Goal: Information Seeking & Learning: Check status

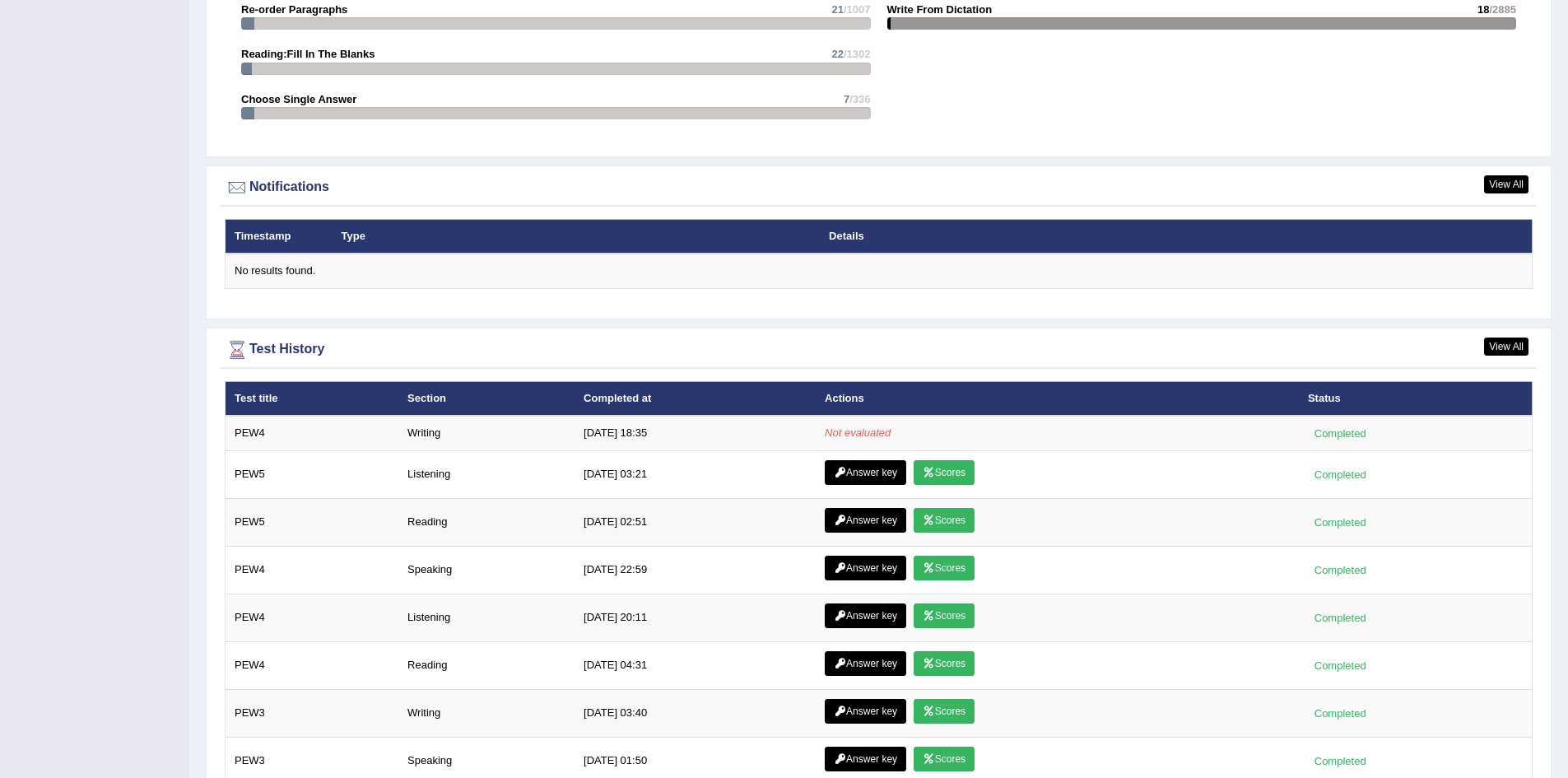
scroll to position [1891, 0]
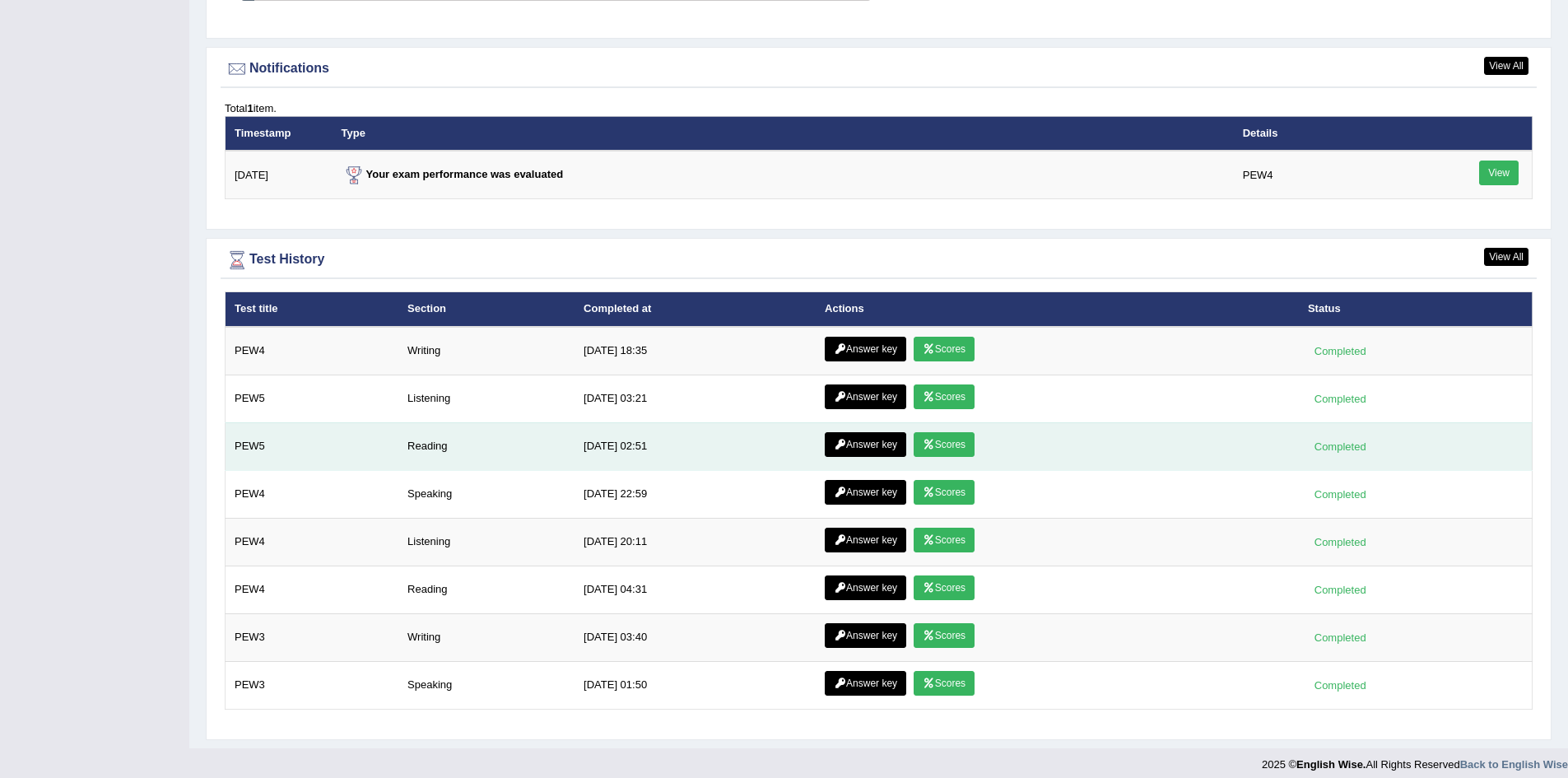
scroll to position [1981, 0]
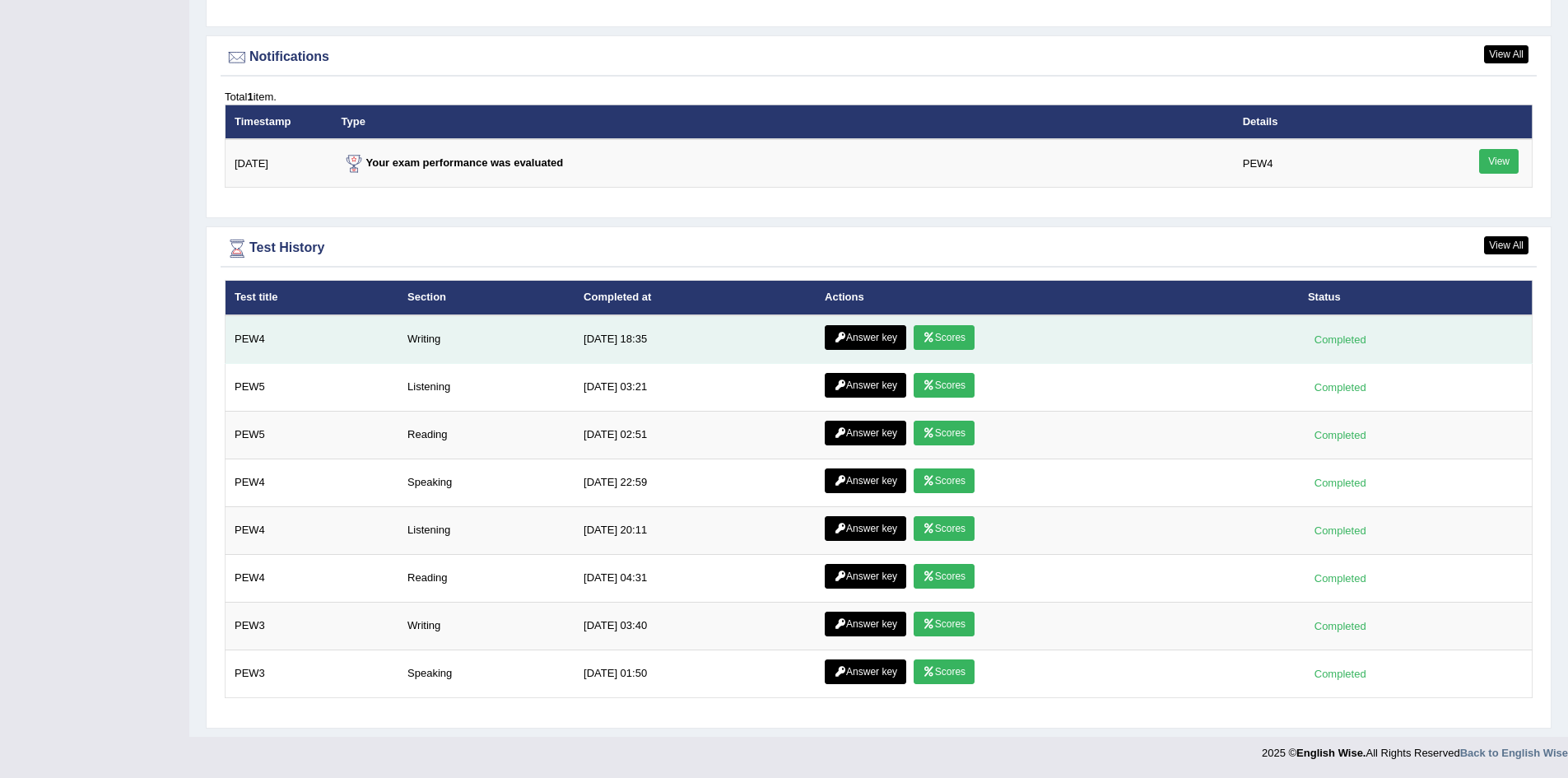
click at [860, 343] on link "Answer key" at bounding box center [865, 337] width 81 height 25
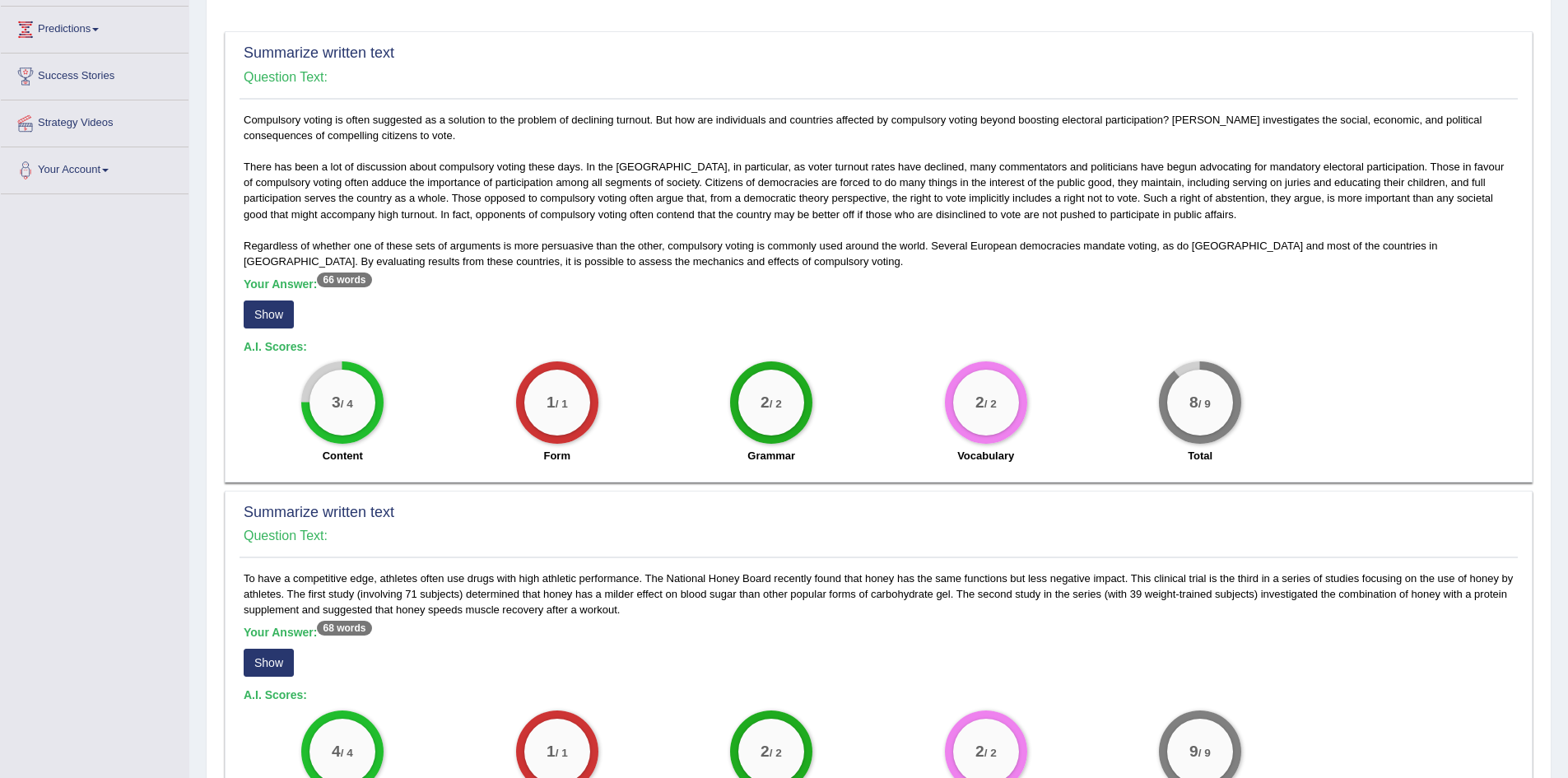
scroll to position [494, 0]
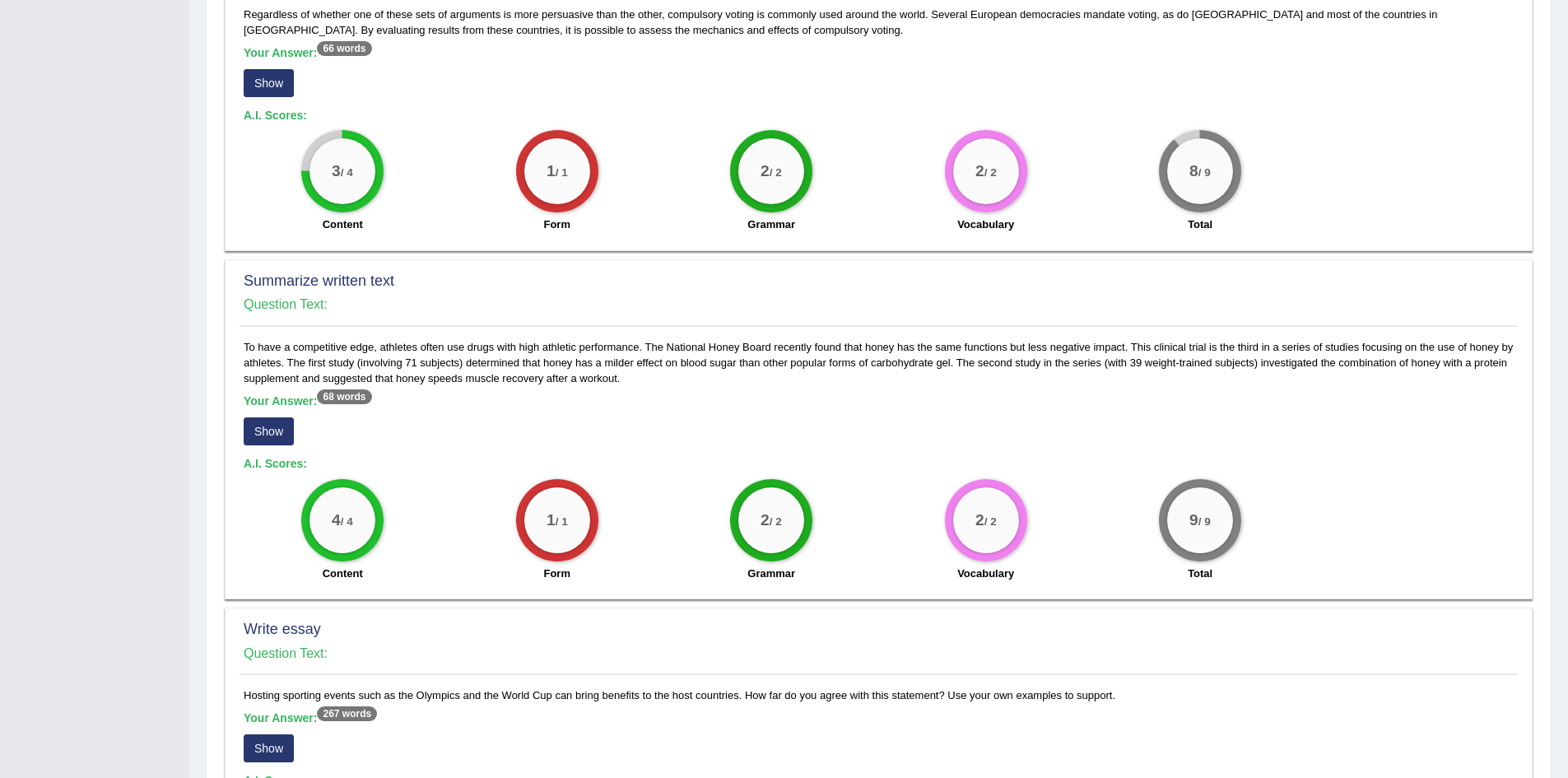
click at [284, 432] on button "Show" at bounding box center [268, 431] width 50 height 28
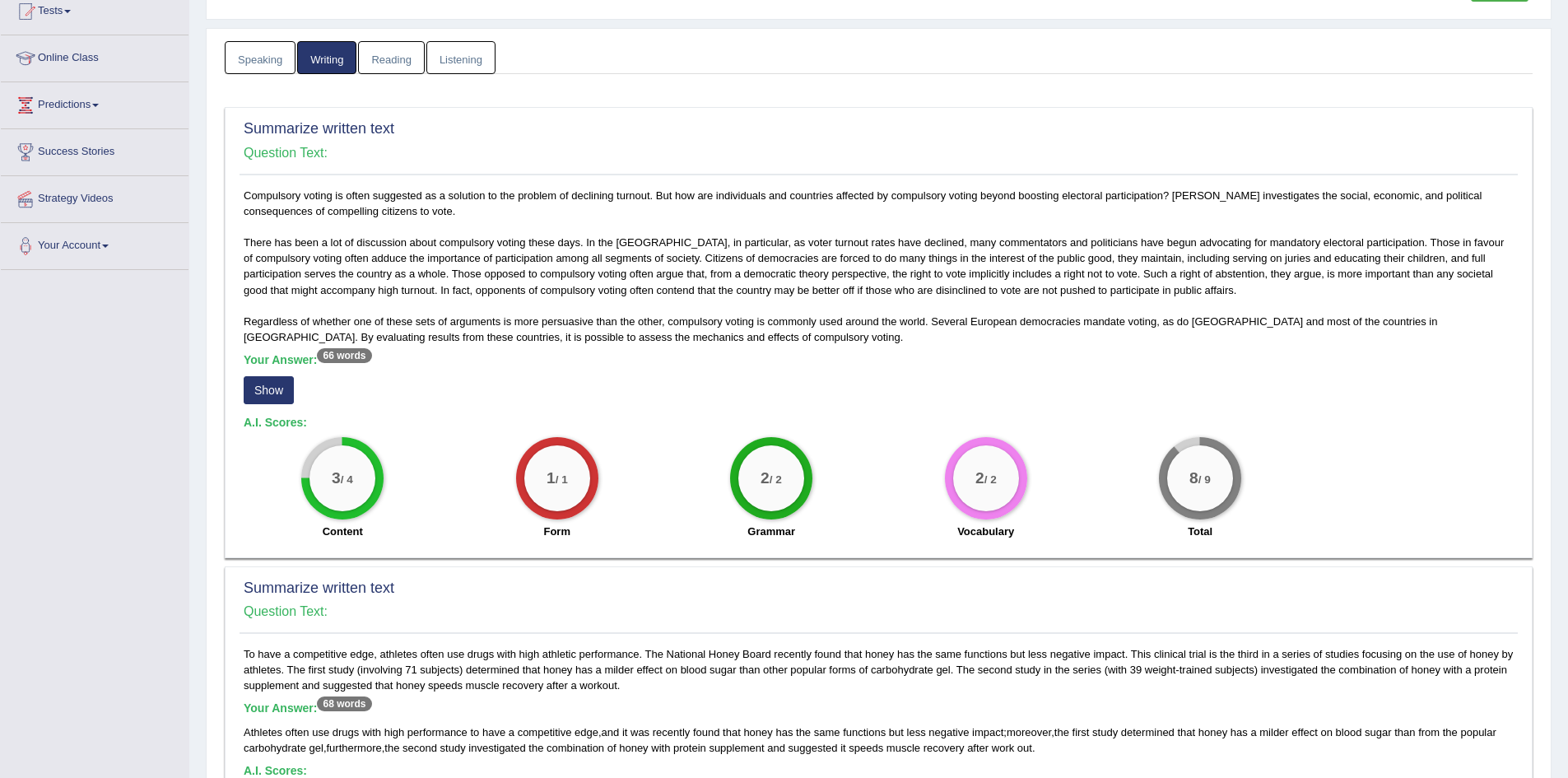
scroll to position [165, 0]
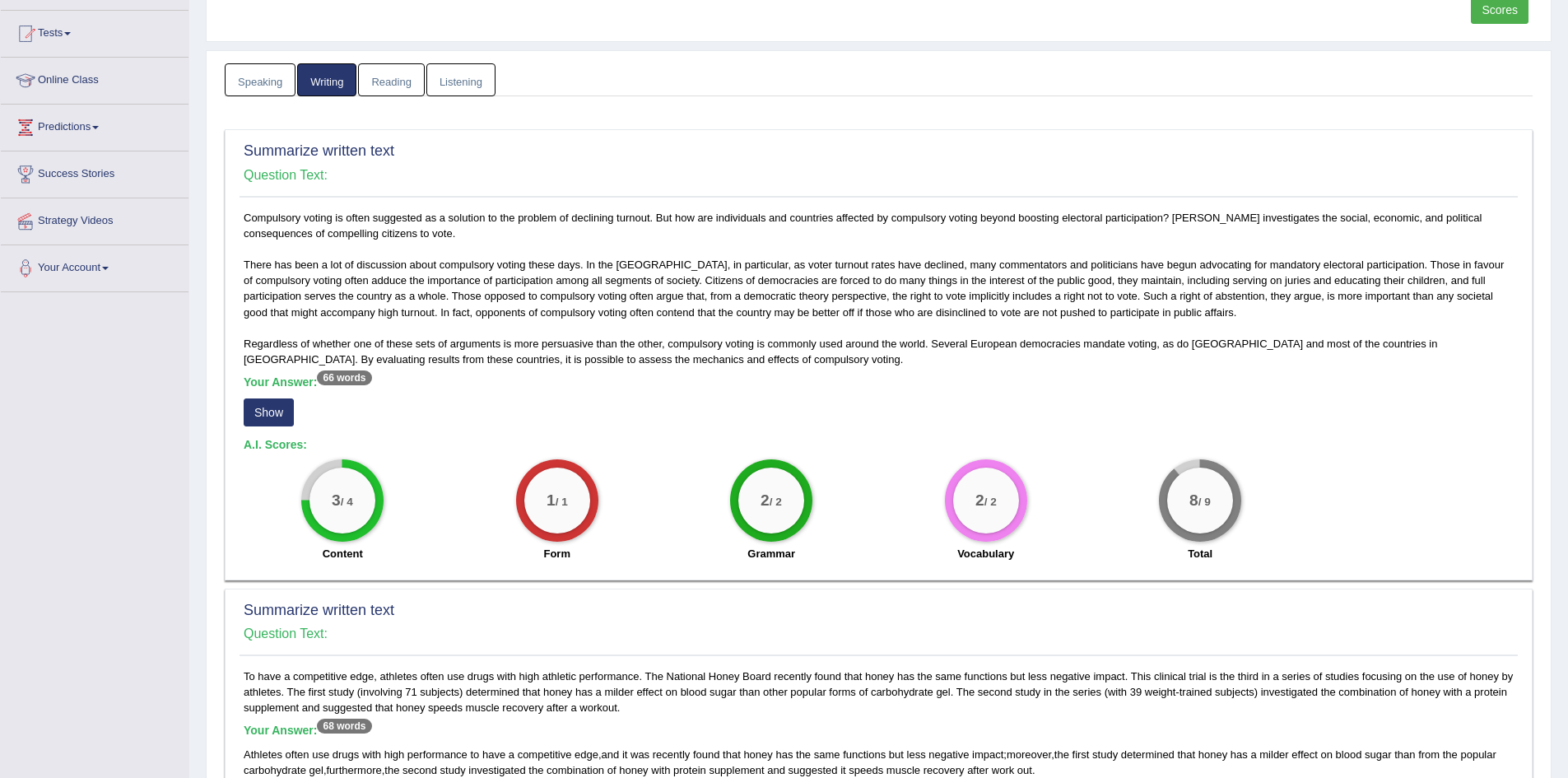
click at [269, 410] on button "Show" at bounding box center [268, 412] width 50 height 28
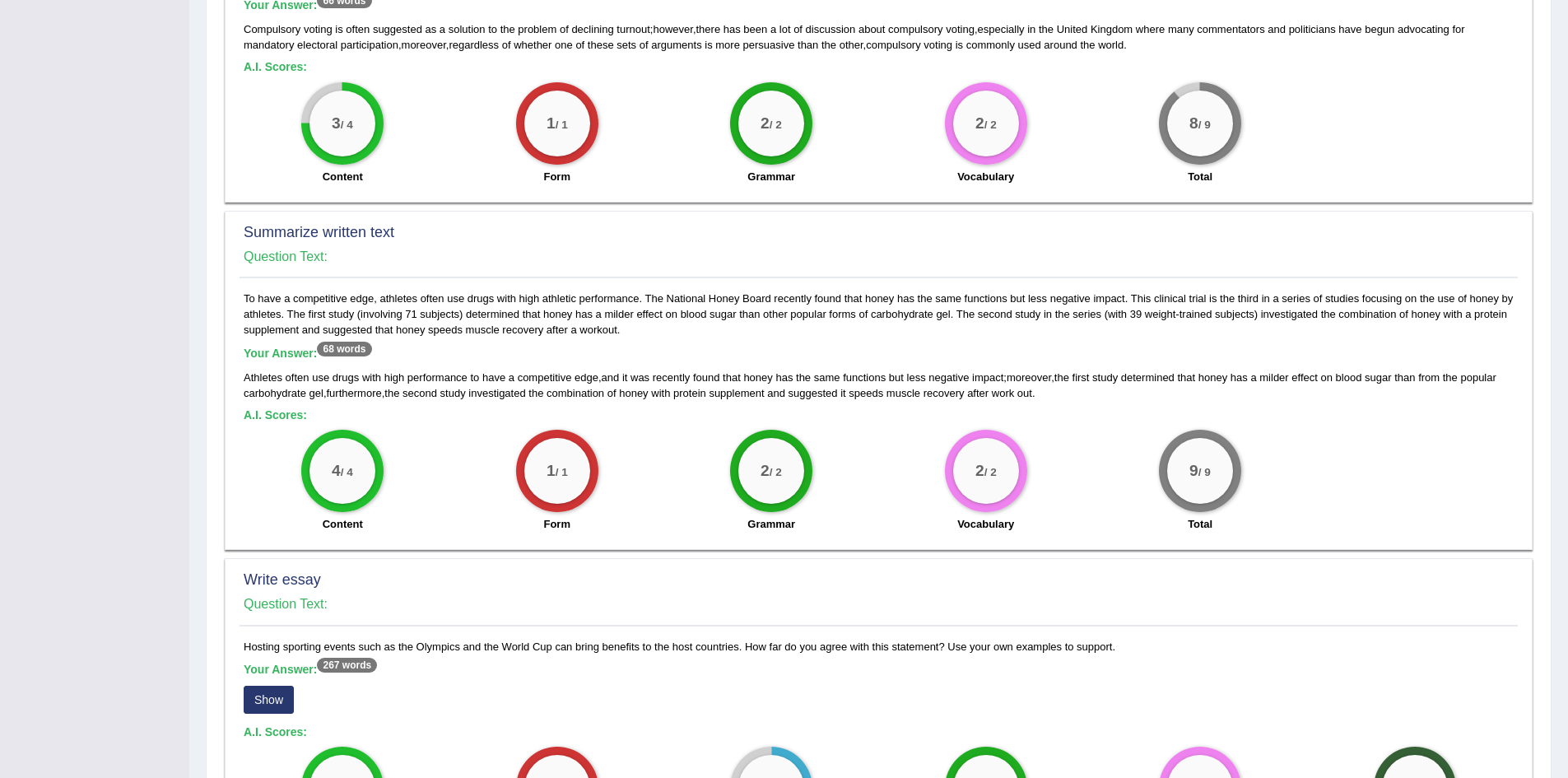
scroll to position [814, 0]
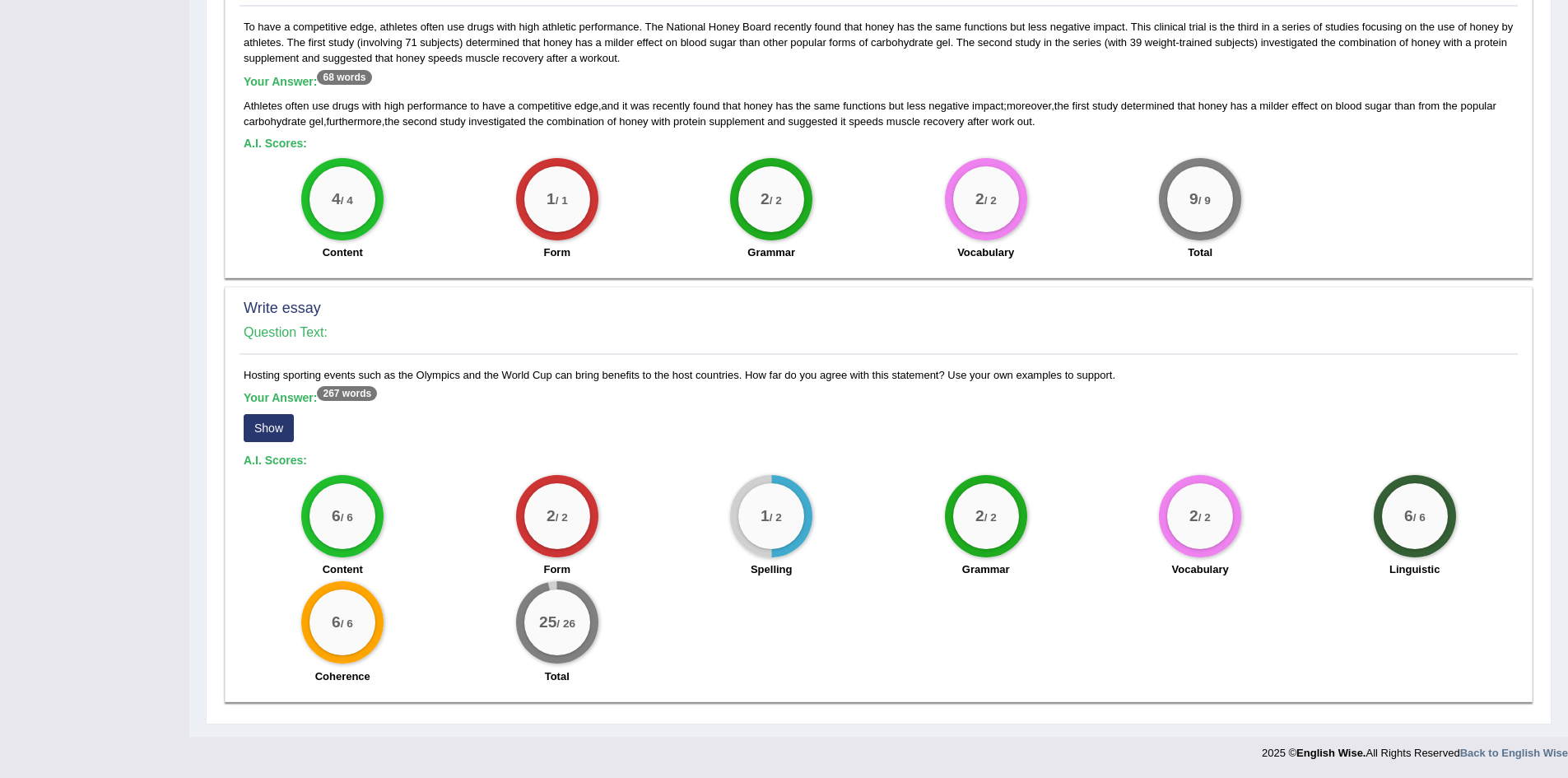
click at [270, 430] on button "Show" at bounding box center [268, 428] width 50 height 28
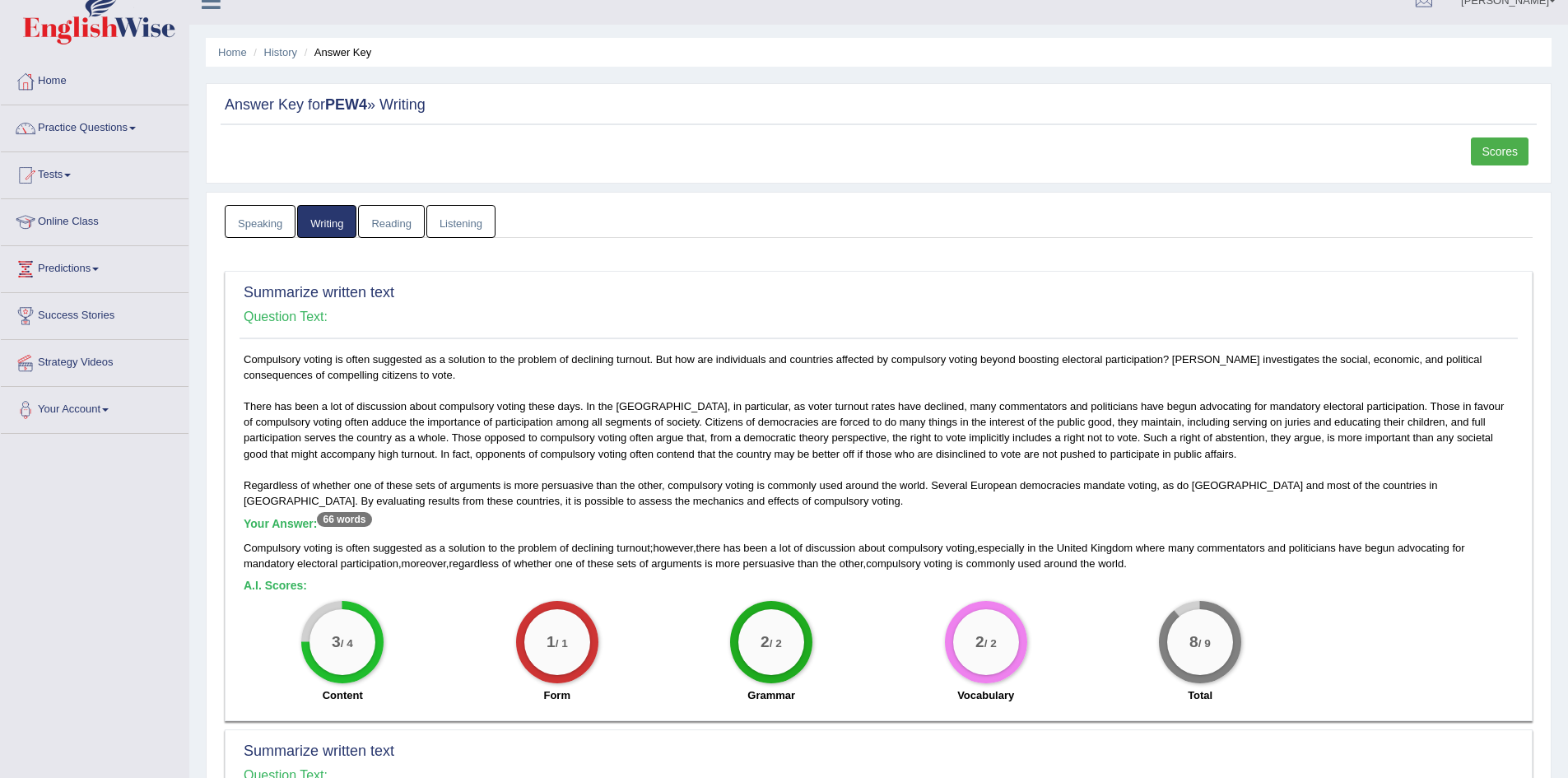
scroll to position [0, 0]
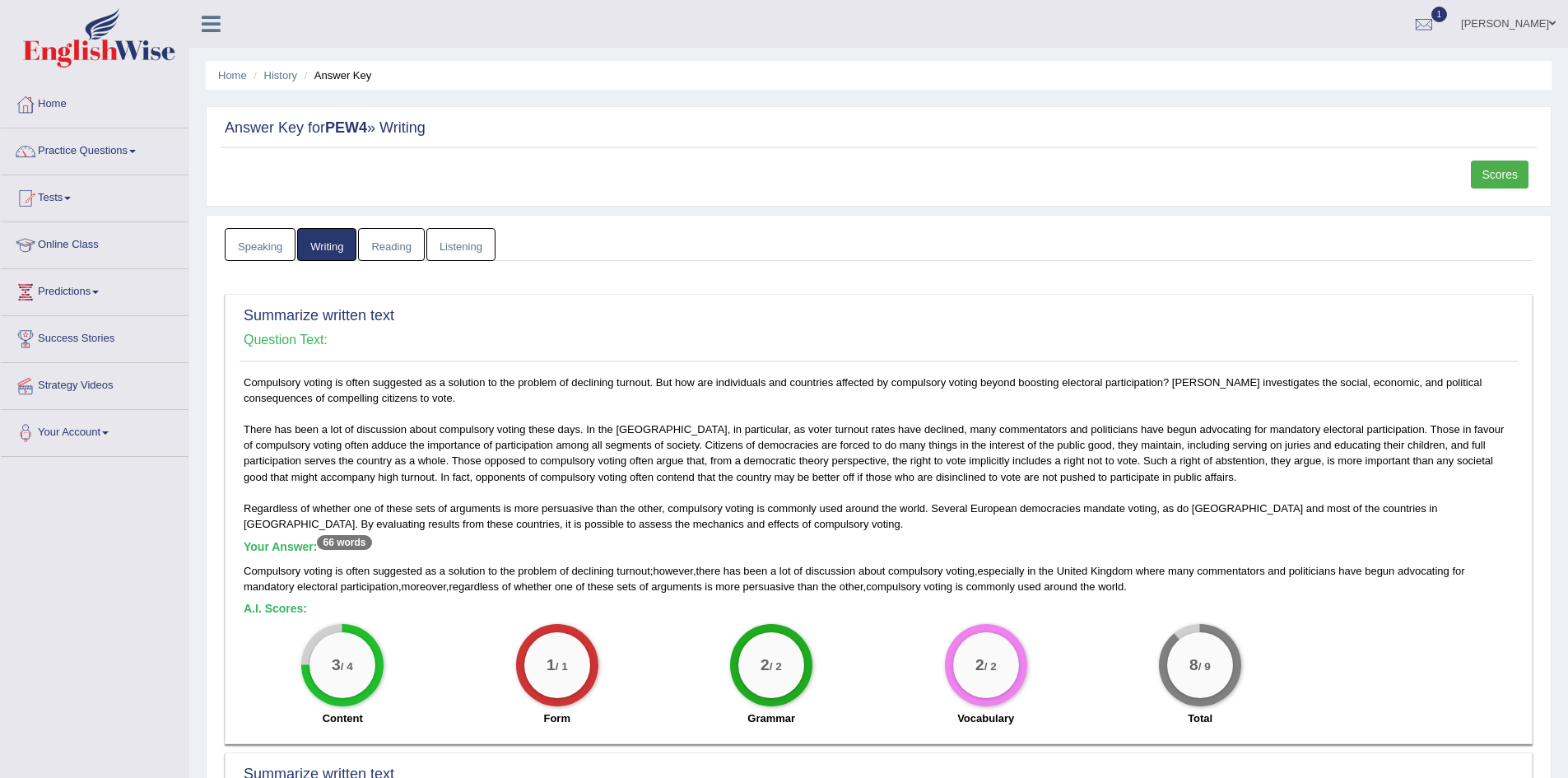
click at [1503, 178] on link "Scores" at bounding box center [1499, 174] width 57 height 28
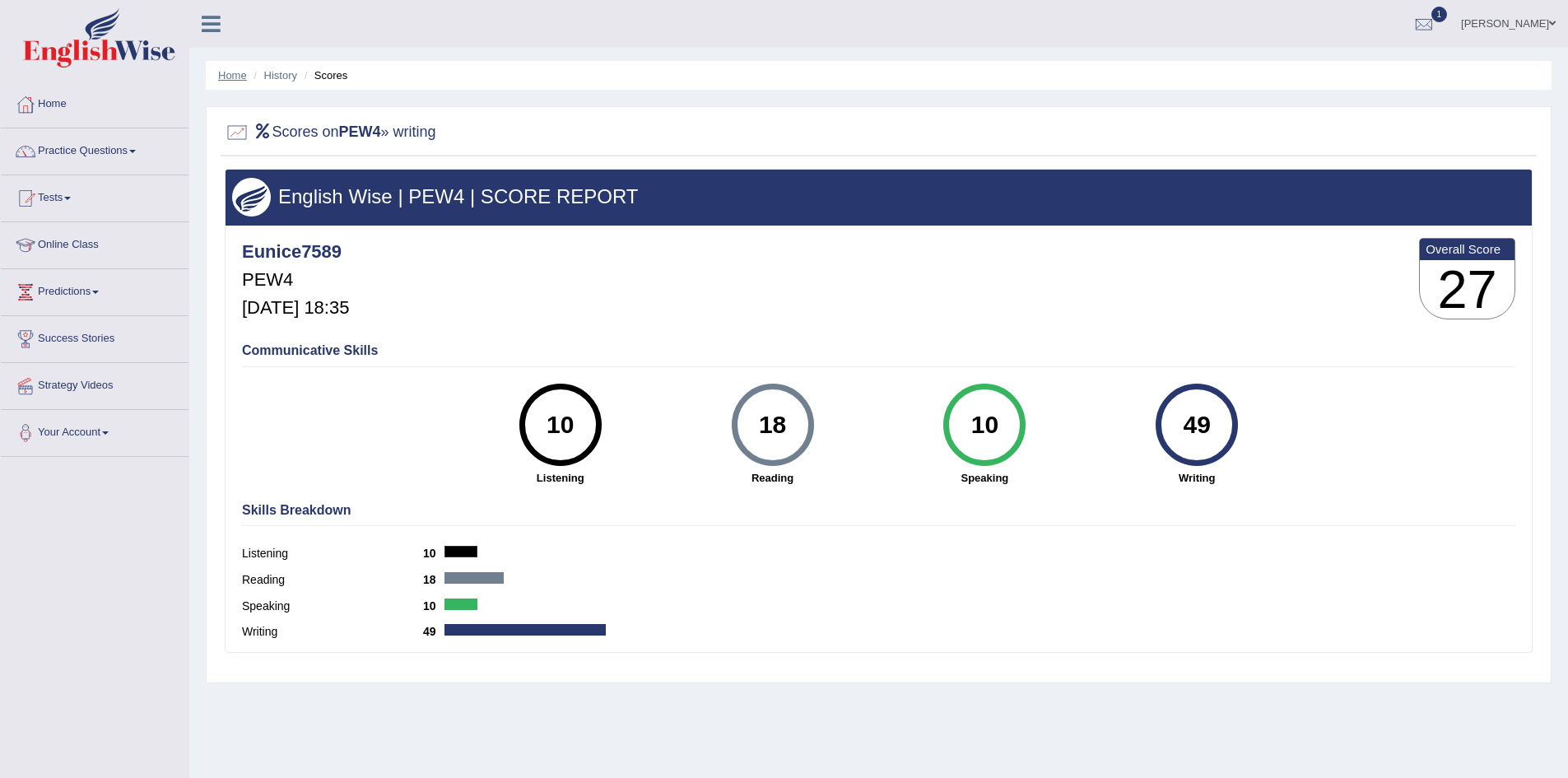
click at [232, 73] on link "Home" at bounding box center [232, 75] width 29 height 12
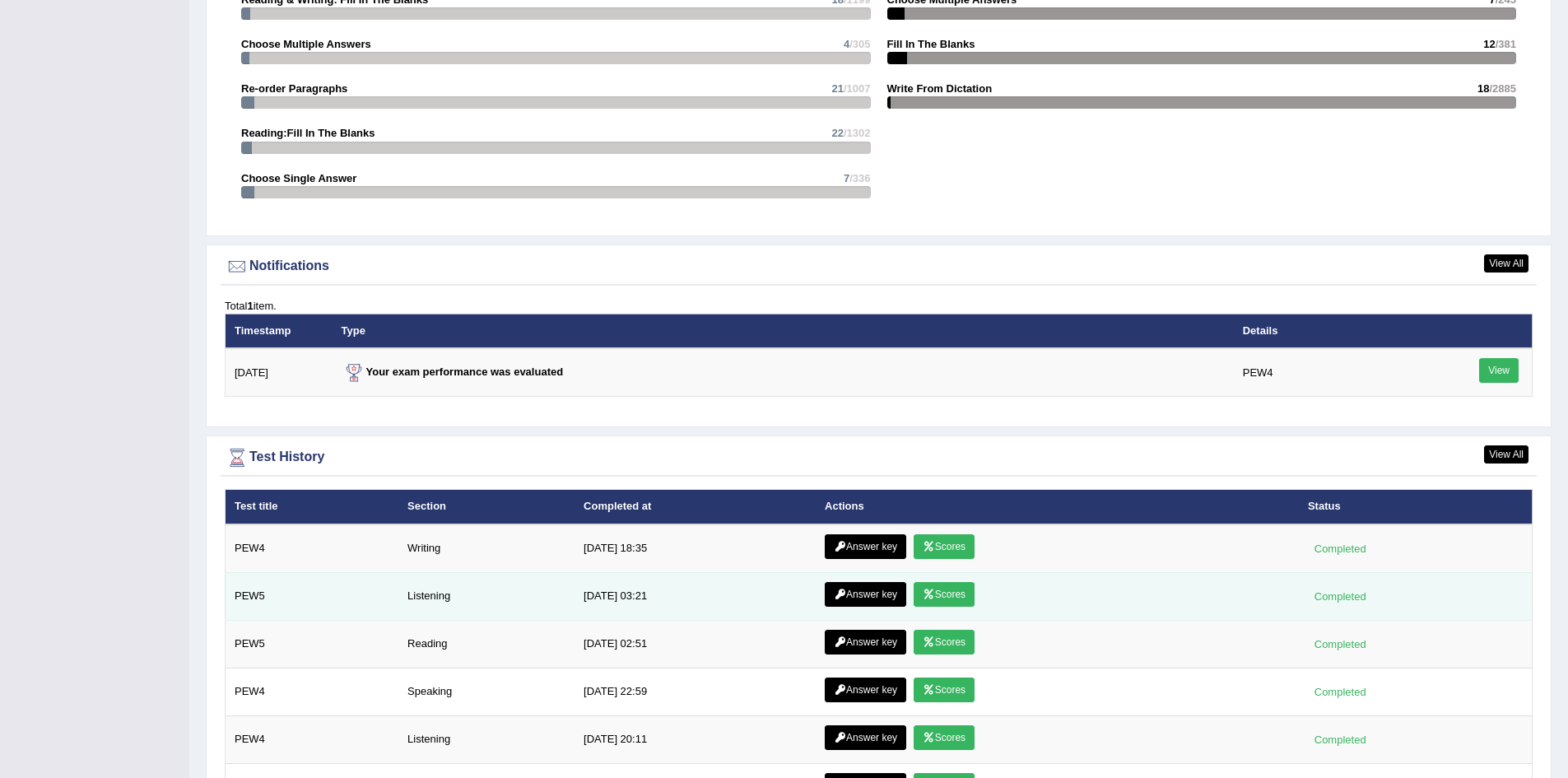
scroll to position [1812, 0]
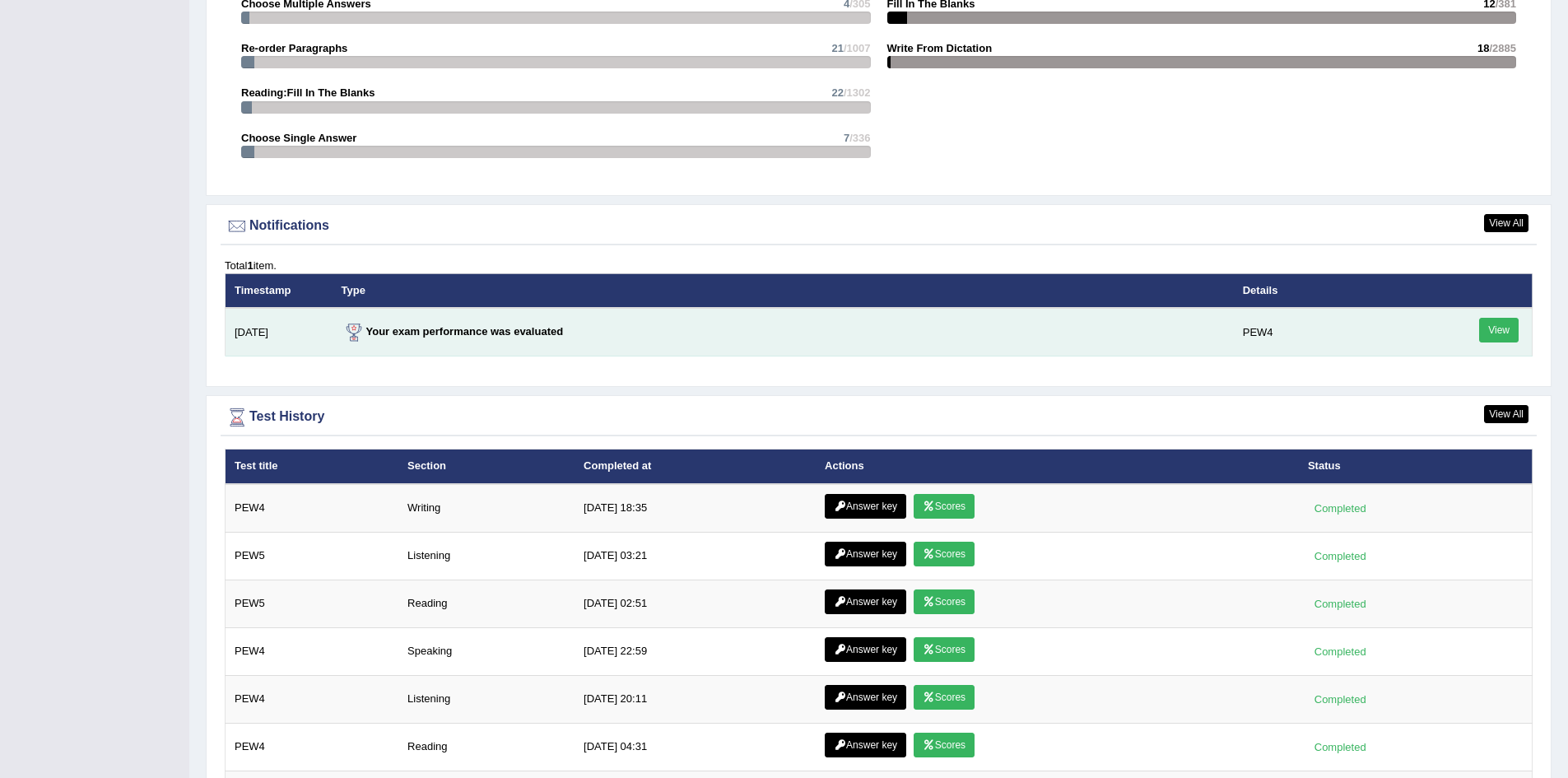
click at [1489, 333] on link "View" at bounding box center [1499, 330] width 39 height 25
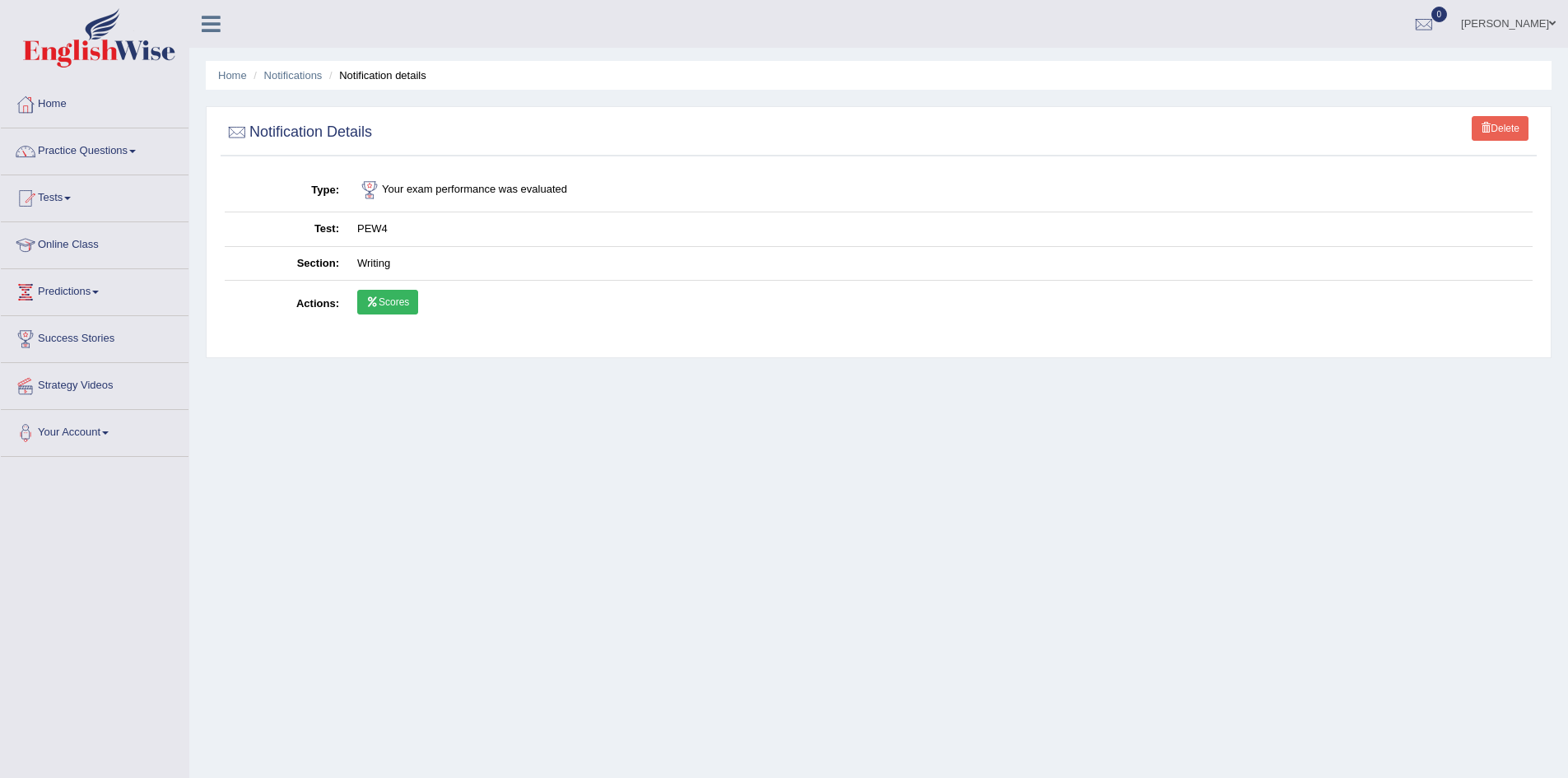
click at [390, 306] on link "Scores" at bounding box center [387, 302] width 61 height 25
click at [103, 150] on link "Practice Questions" at bounding box center [95, 149] width 188 height 41
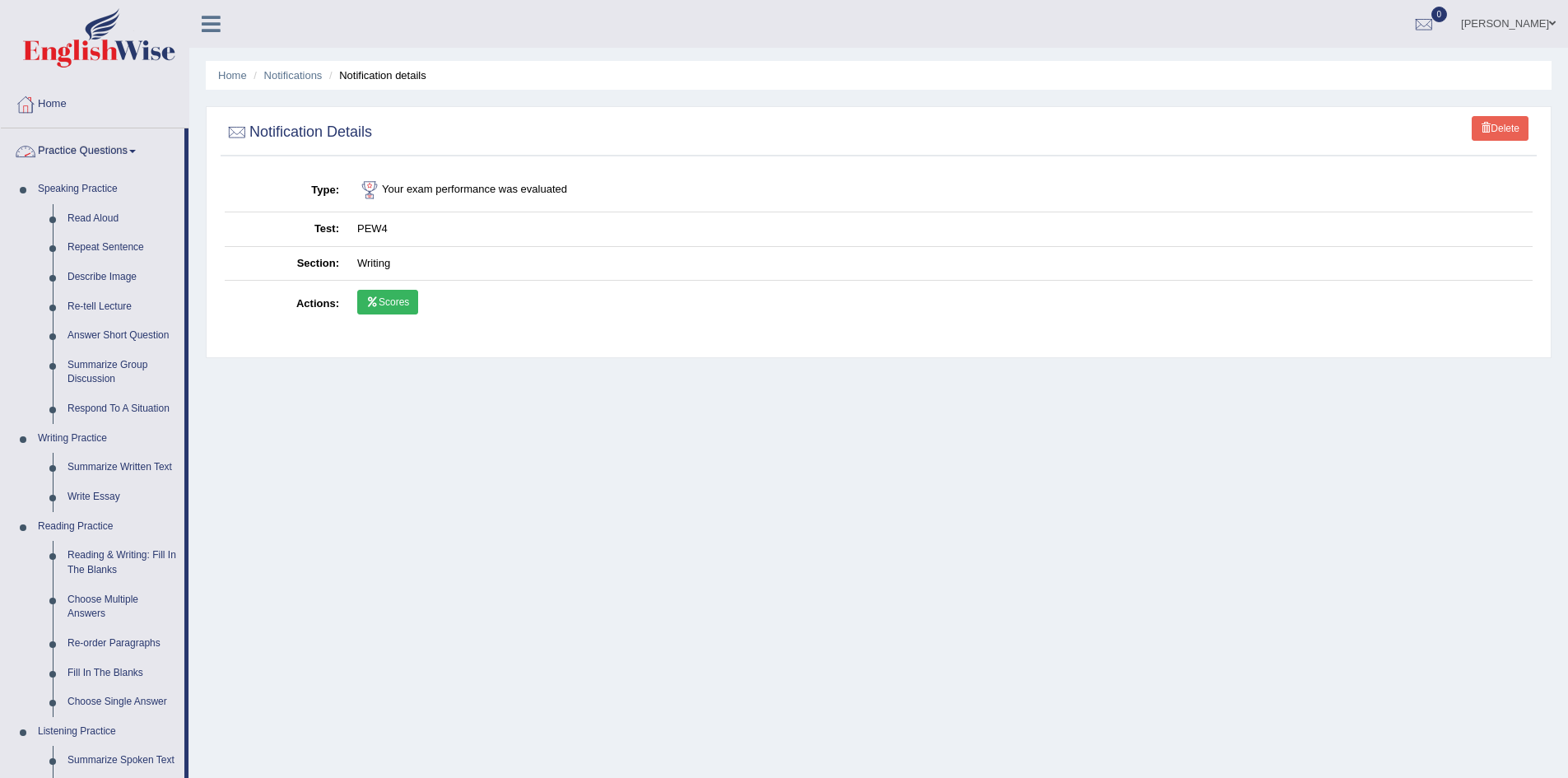
click at [136, 151] on span at bounding box center [132, 151] width 7 height 3
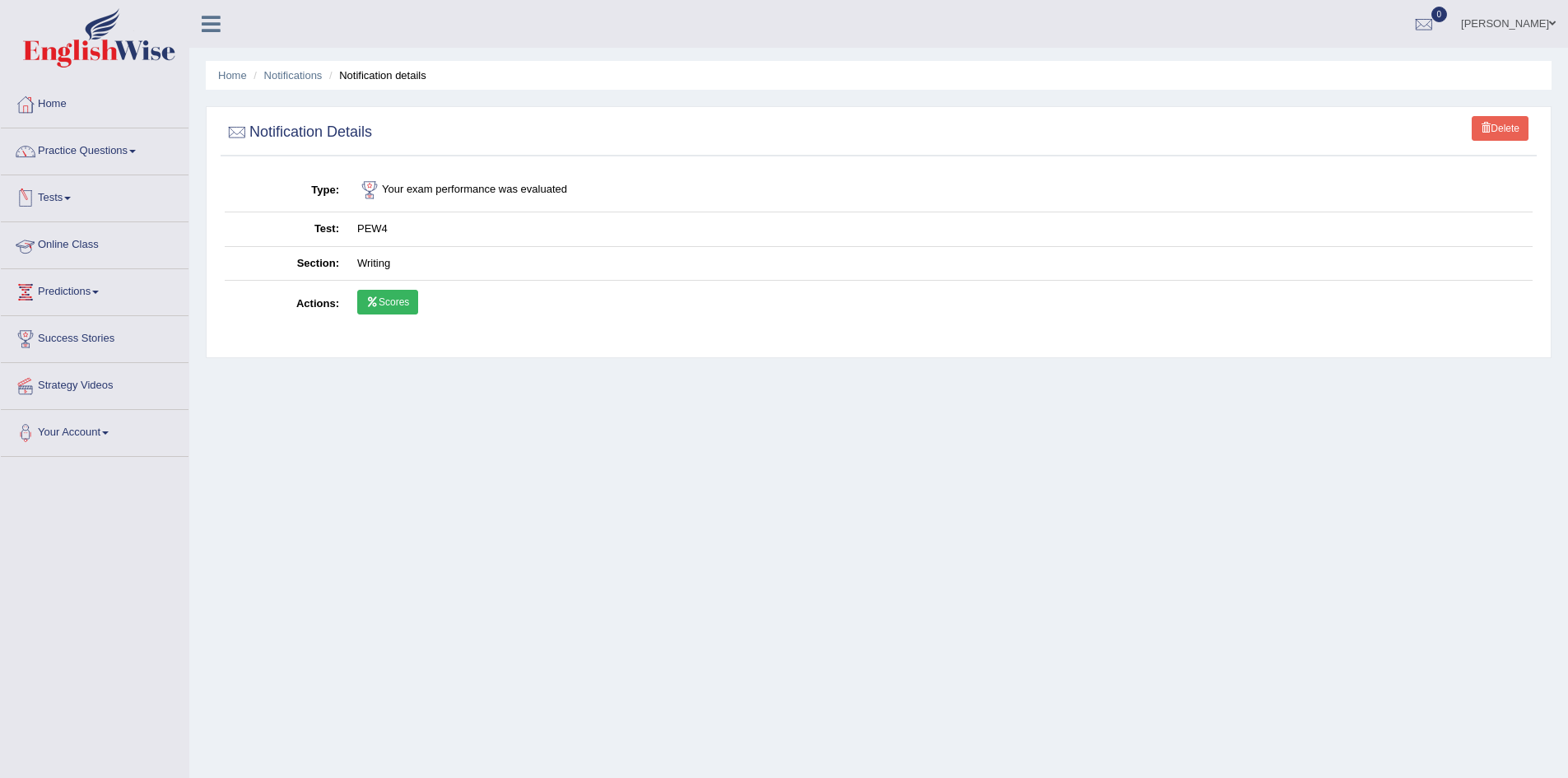
click at [62, 200] on link "Tests" at bounding box center [95, 196] width 188 height 41
click at [89, 261] on link "Take Mock Test" at bounding box center [108, 266] width 154 height 30
